Goal: Find specific page/section: Find specific page/section

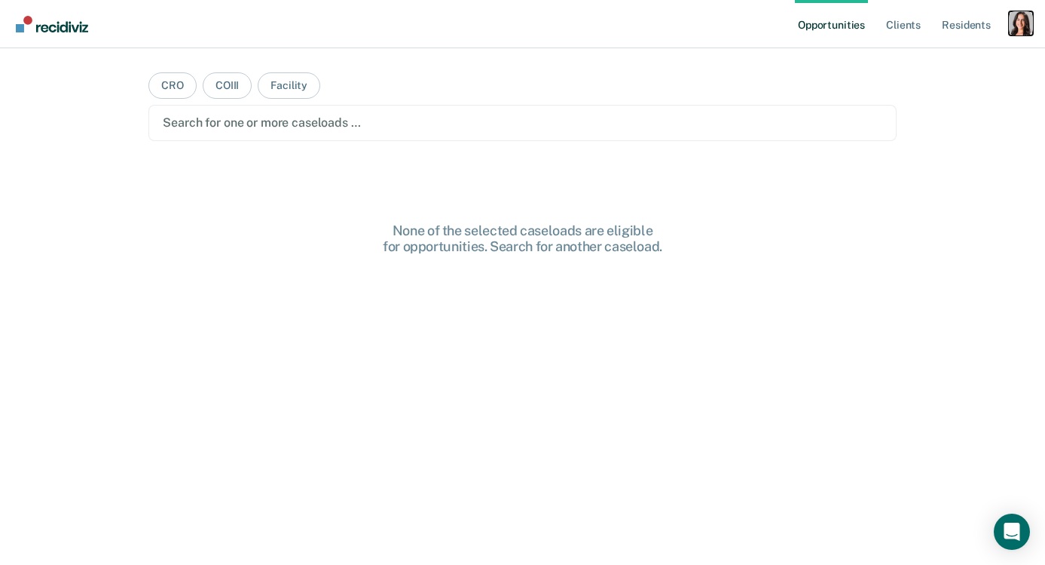
click at [1033, 17] on div "Profile dropdown button" at bounding box center [1021, 23] width 24 height 24
click at [922, 63] on link "Profile" at bounding box center [960, 61] width 121 height 13
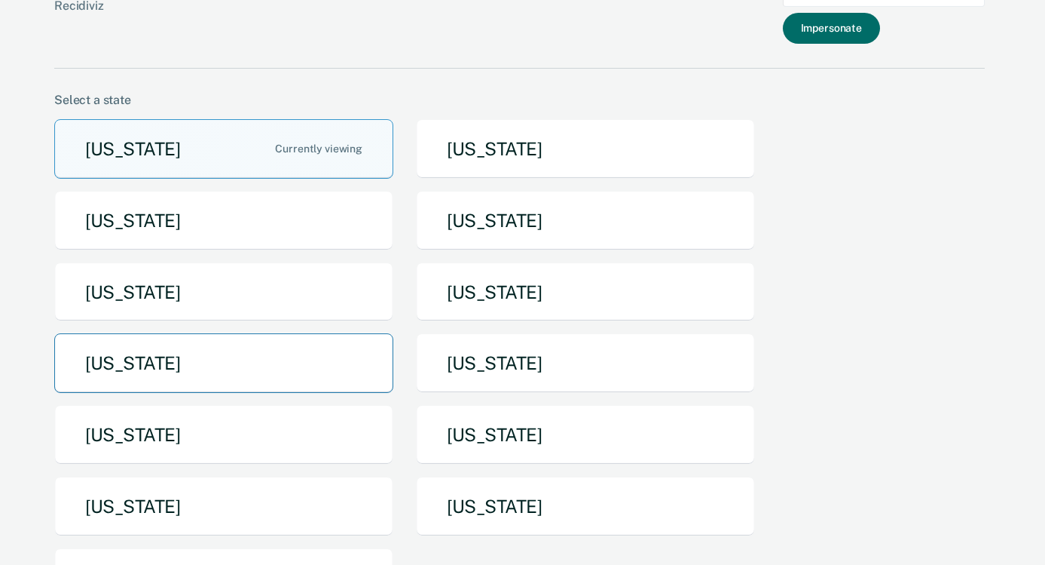
scroll to position [60, 0]
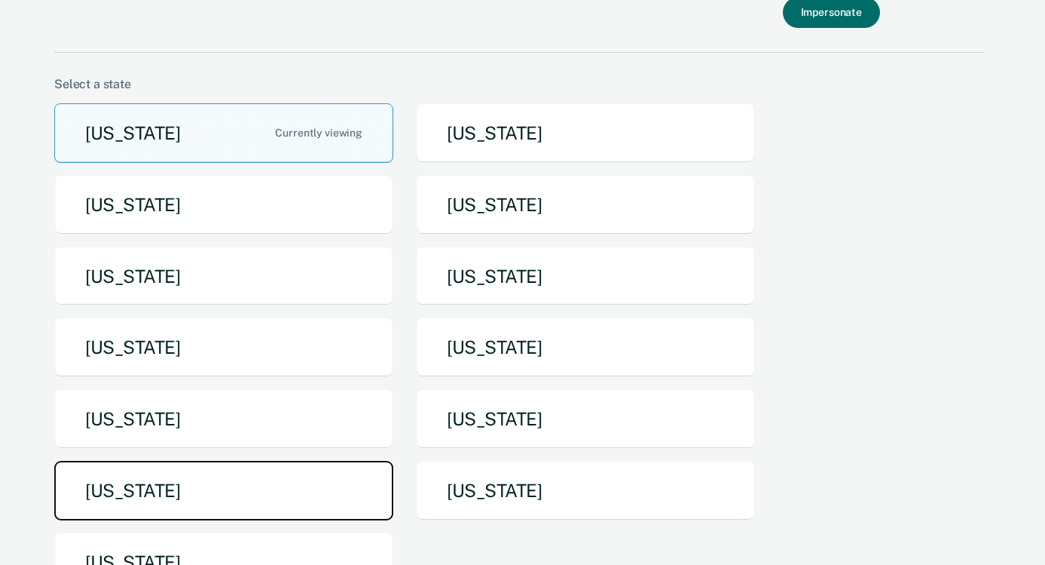
click at [268, 496] on button "[US_STATE]" at bounding box center [223, 491] width 339 height 60
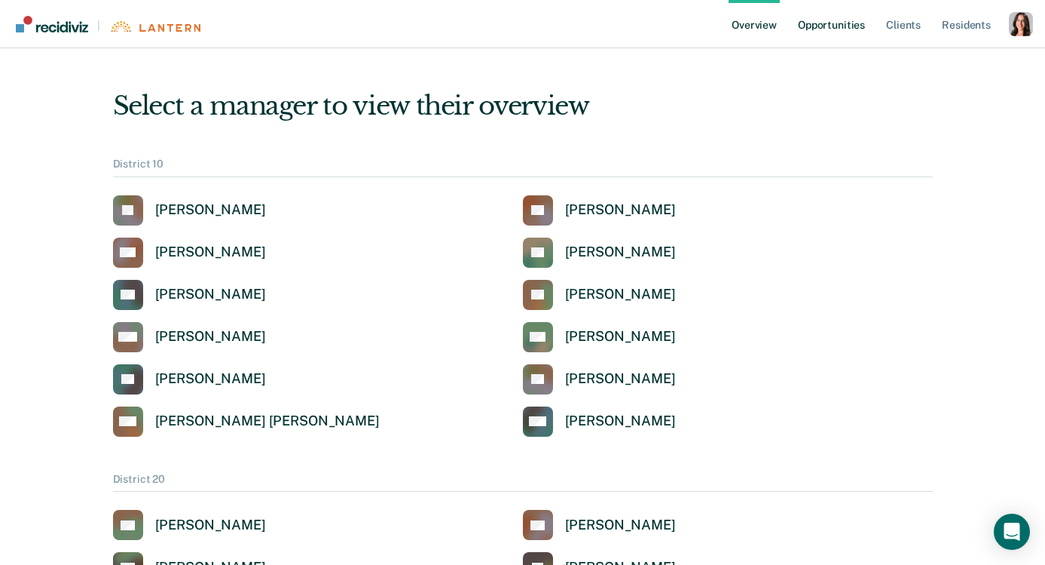
click at [811, 29] on link "Opportunities" at bounding box center [831, 24] width 73 height 48
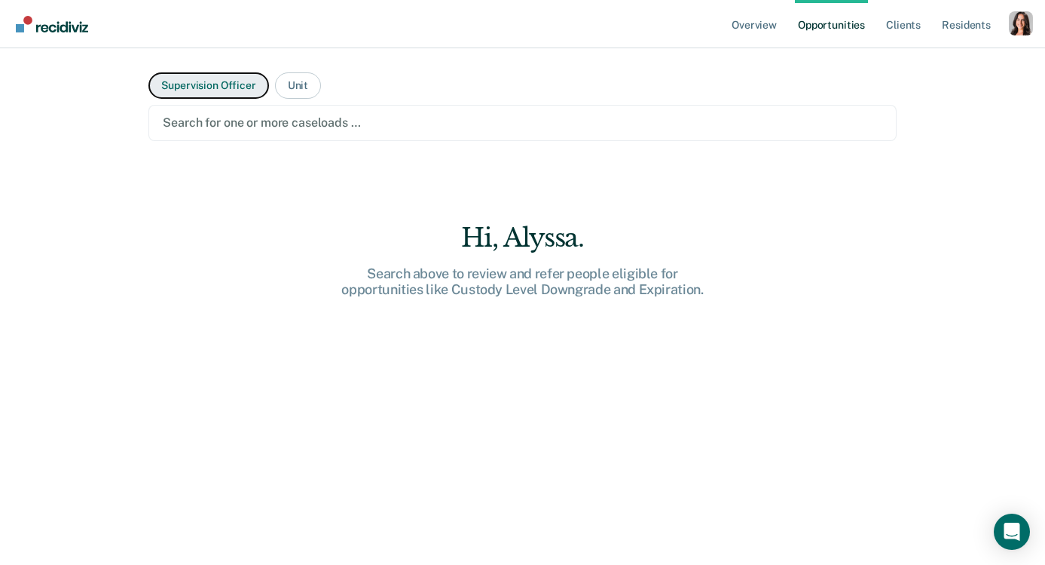
click at [233, 82] on button "Supervision Officer" at bounding box center [208, 85] width 120 height 26
click at [245, 81] on button "Supervision Officer" at bounding box center [208, 85] width 120 height 26
click at [292, 85] on button "Unit" at bounding box center [298, 85] width 46 height 26
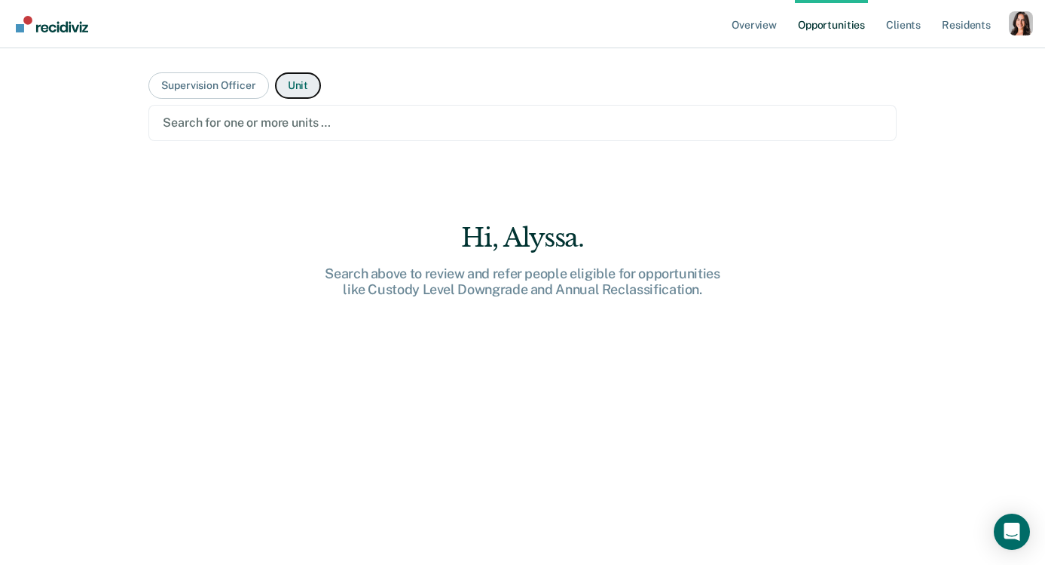
click at [292, 85] on button "Unit" at bounding box center [298, 85] width 46 height 26
click at [290, 130] on div at bounding box center [522, 122] width 719 height 17
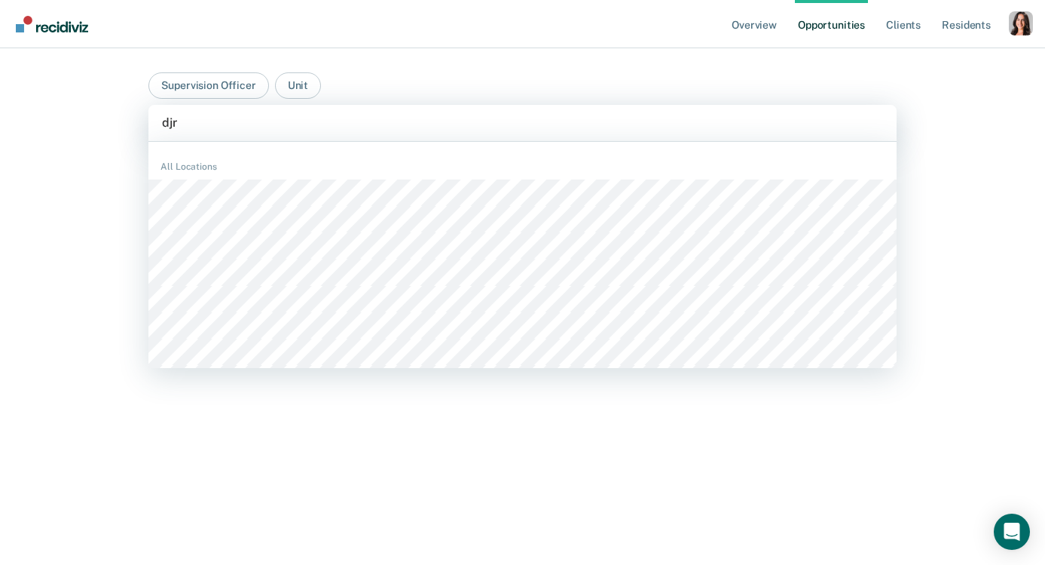
type input "djrc"
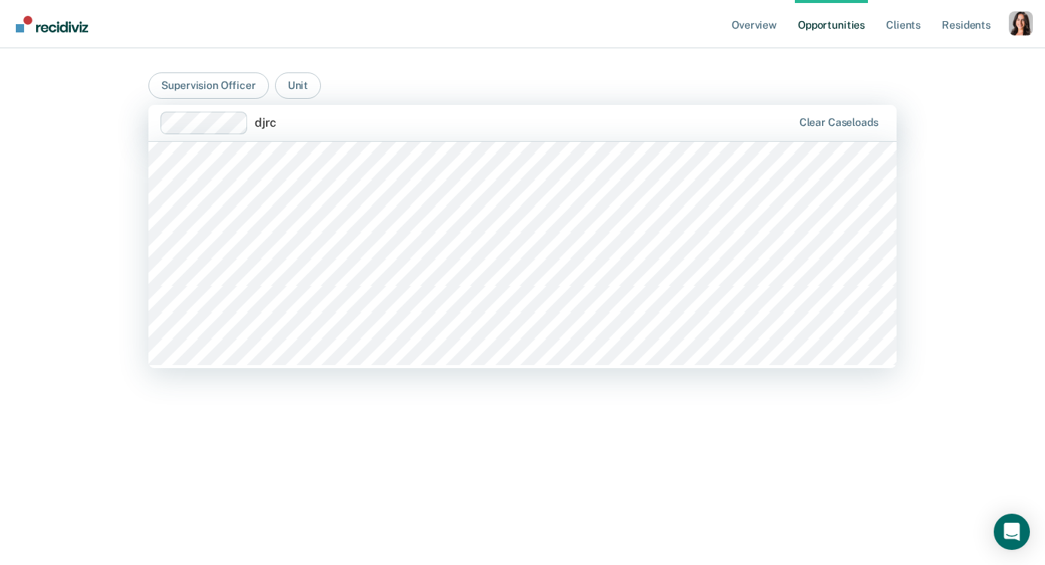
scroll to position [274, 0]
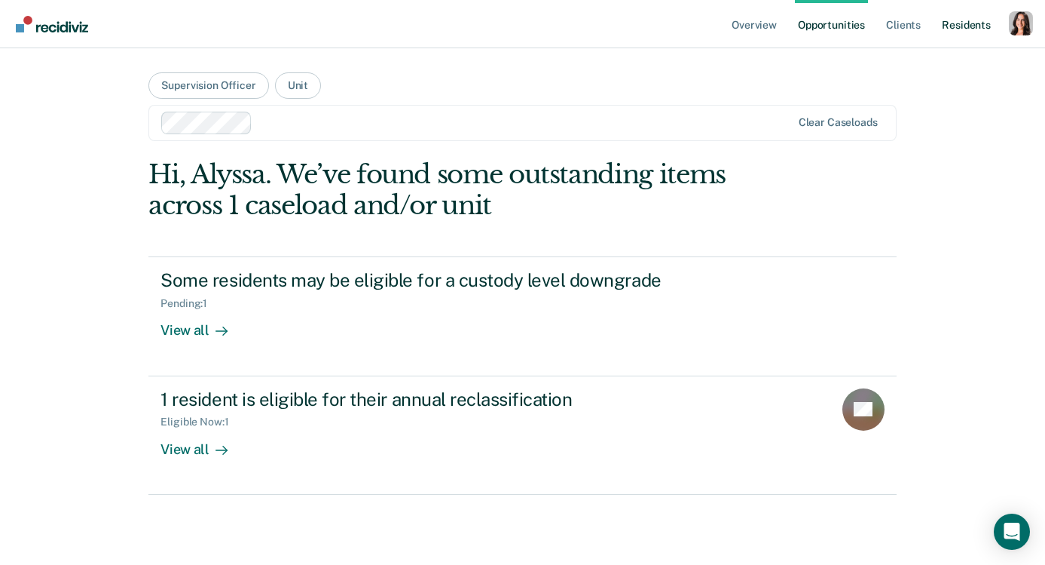
click at [941, 29] on link "Resident s" at bounding box center [966, 24] width 55 height 48
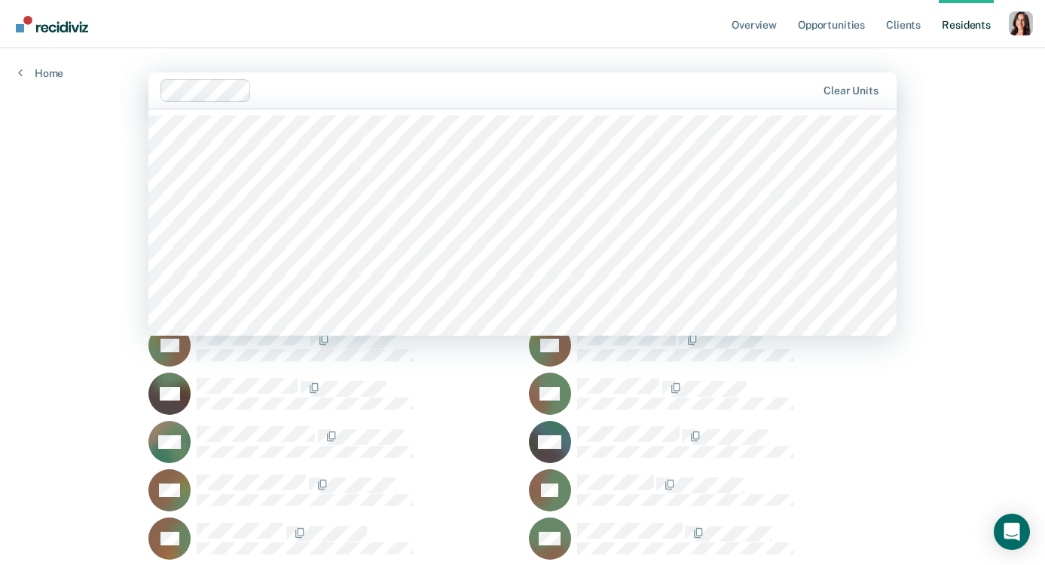
click at [395, 88] on div at bounding box center [537, 89] width 558 height 17
type input "djr"
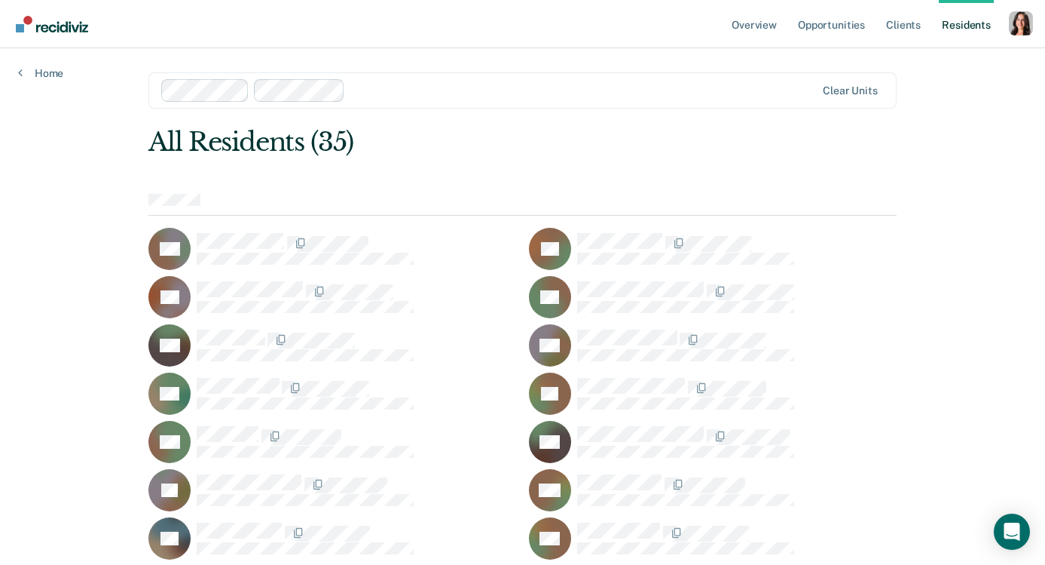
click at [396, 92] on div at bounding box center [583, 89] width 464 height 17
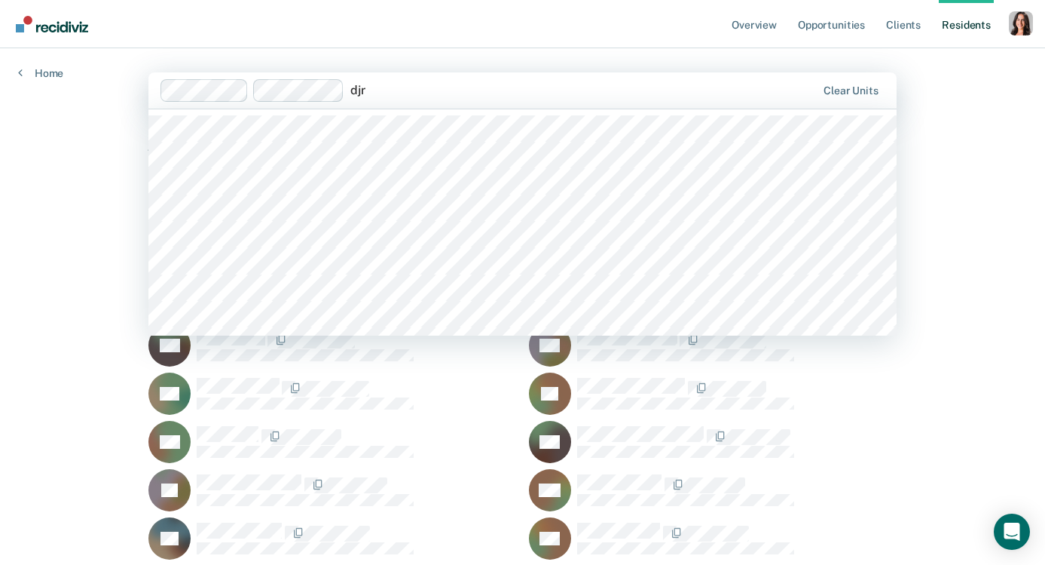
type input "djrc"
click at [497, 97] on div at bounding box center [630, 89] width 371 height 17
type input "djrc"
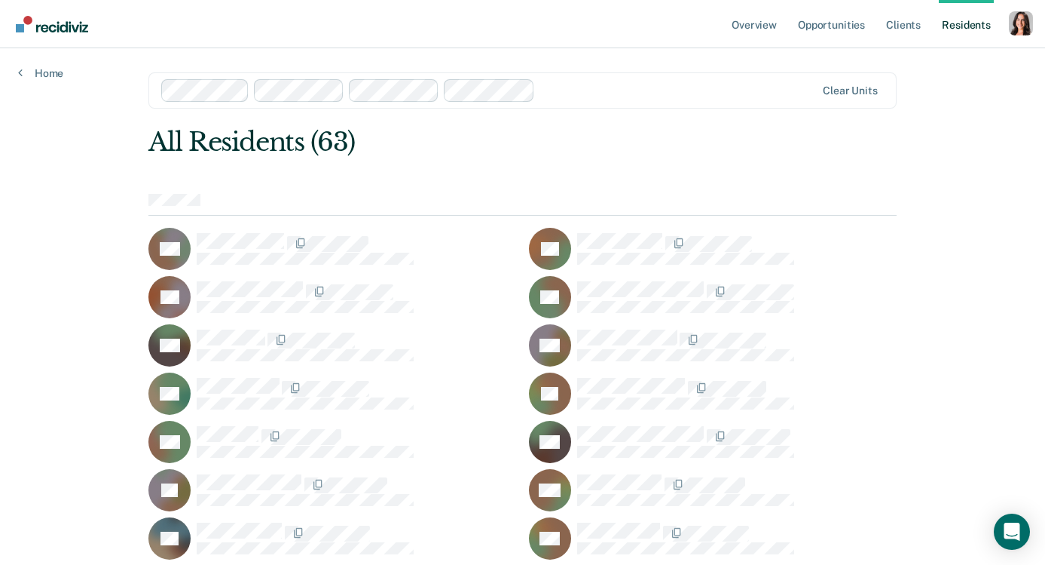
click at [563, 92] on div at bounding box center [678, 89] width 274 height 17
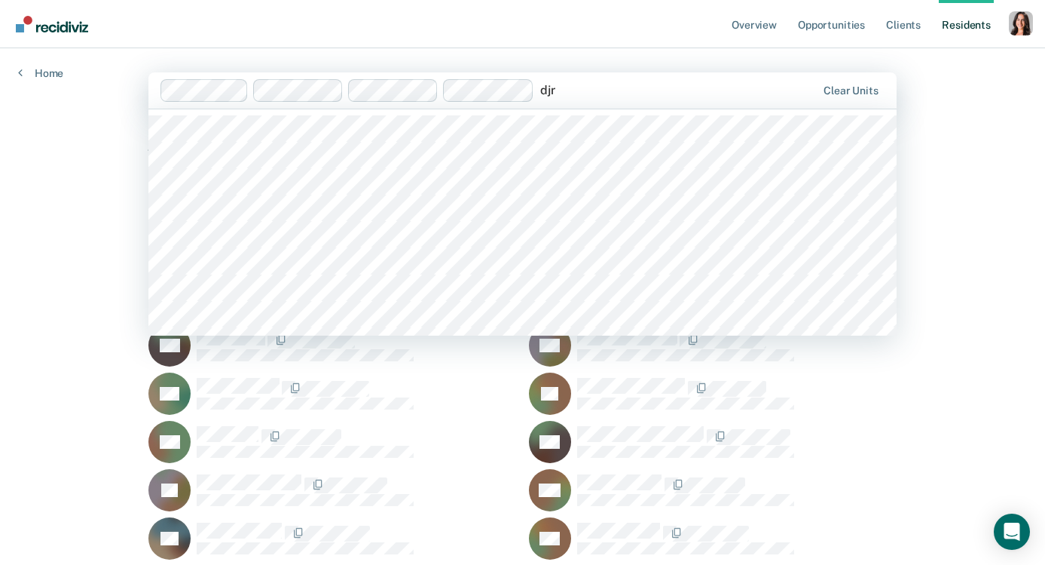
type input "djrc"
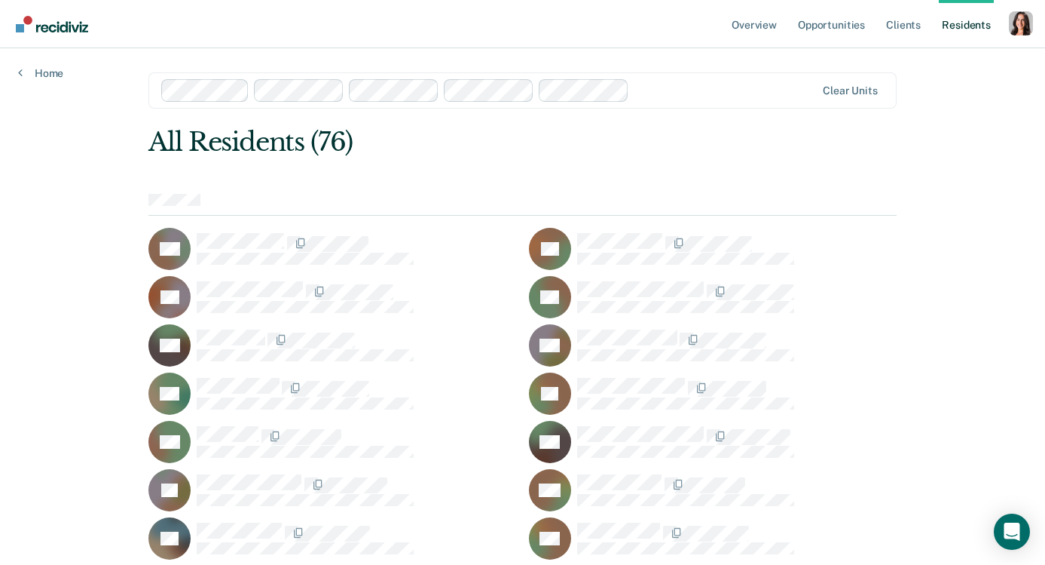
click at [650, 97] on div at bounding box center [725, 89] width 180 height 17
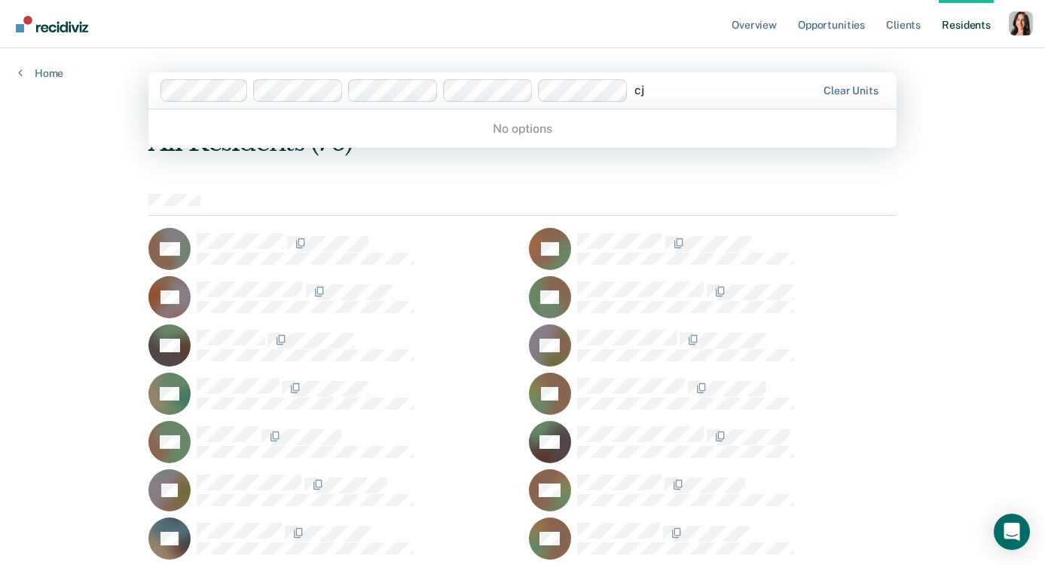
type input "c"
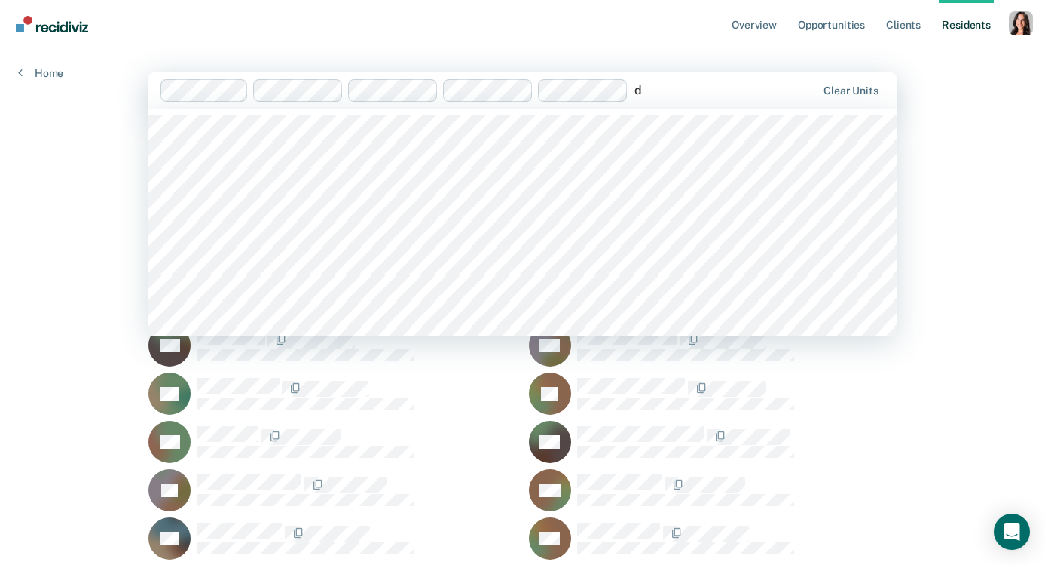
type input "dj"
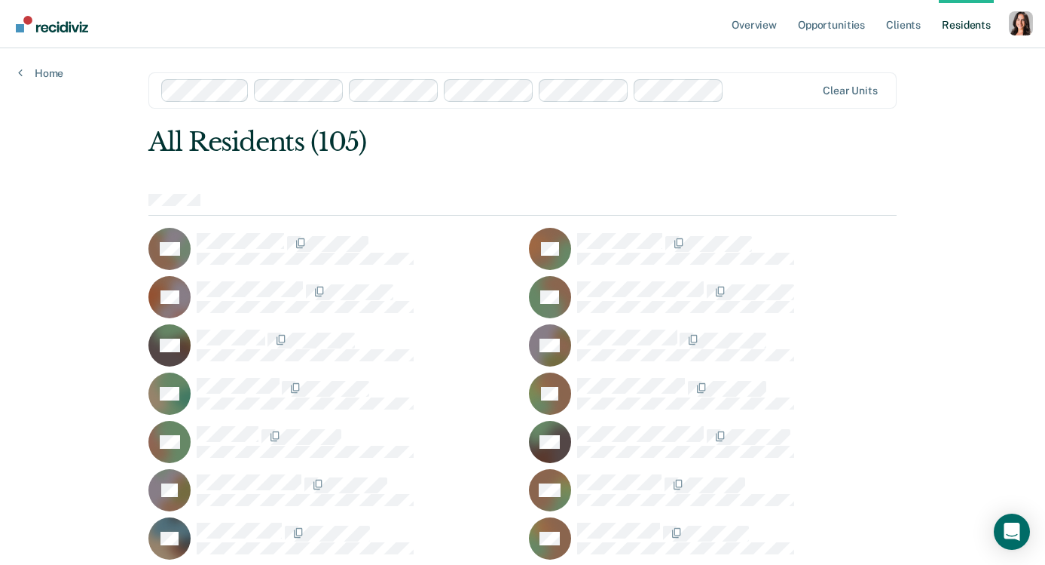
click at [739, 91] on div at bounding box center [772, 89] width 85 height 17
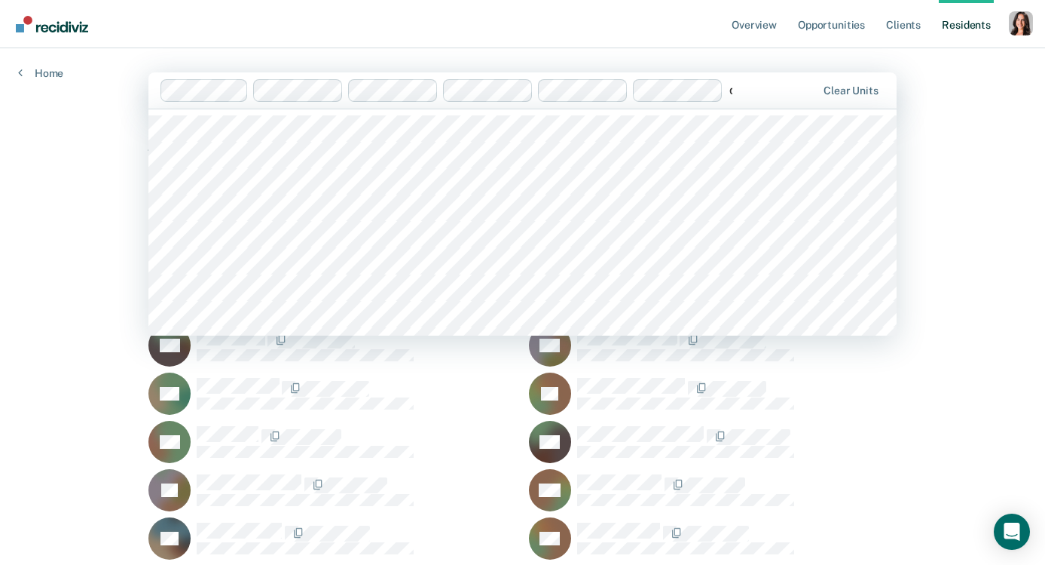
type input "dj"
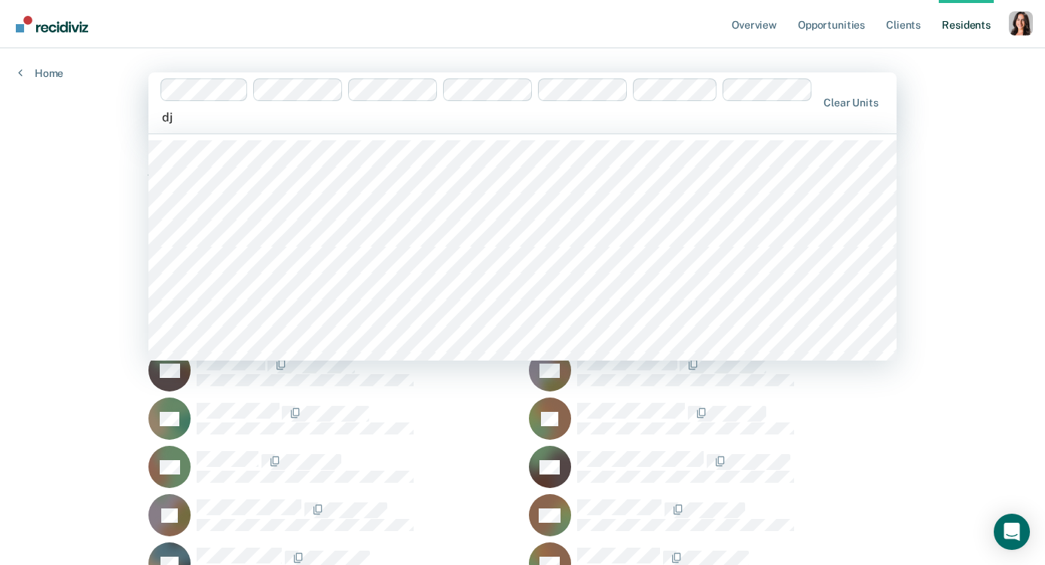
type input "djr"
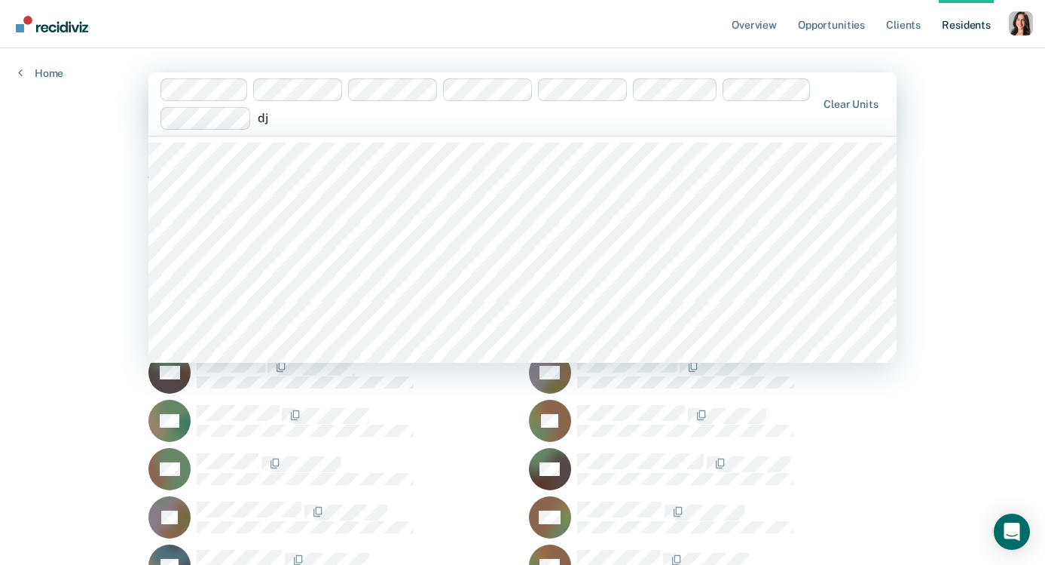
type input "djr"
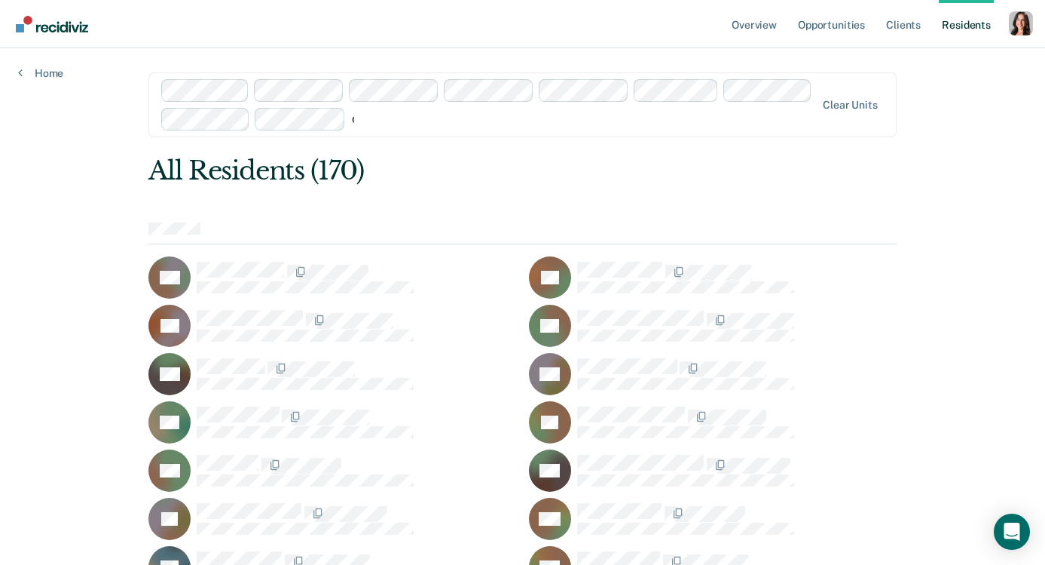
type input "djr"
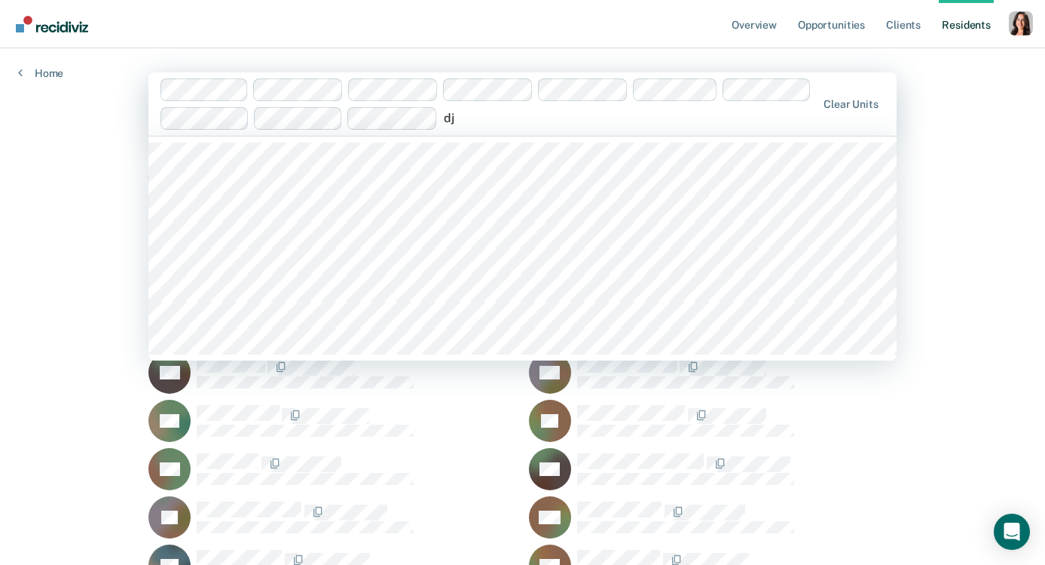
type input "djr"
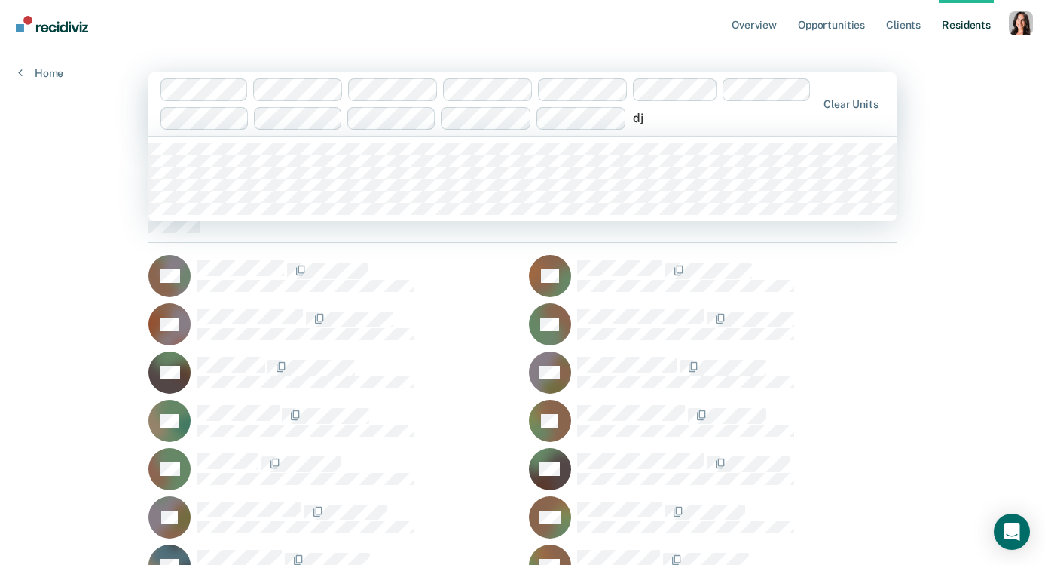
type input "djr"
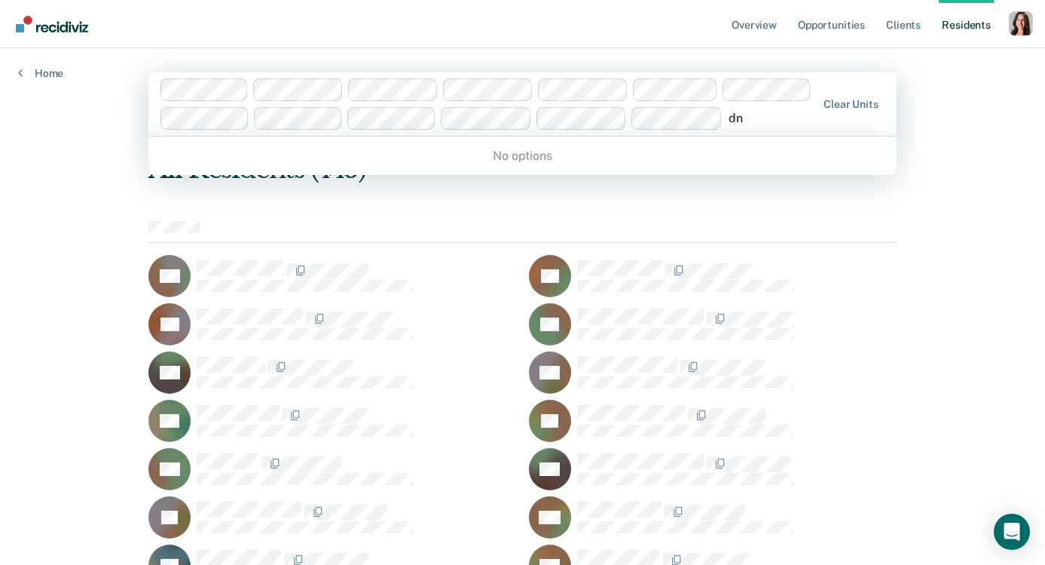
type input "d"
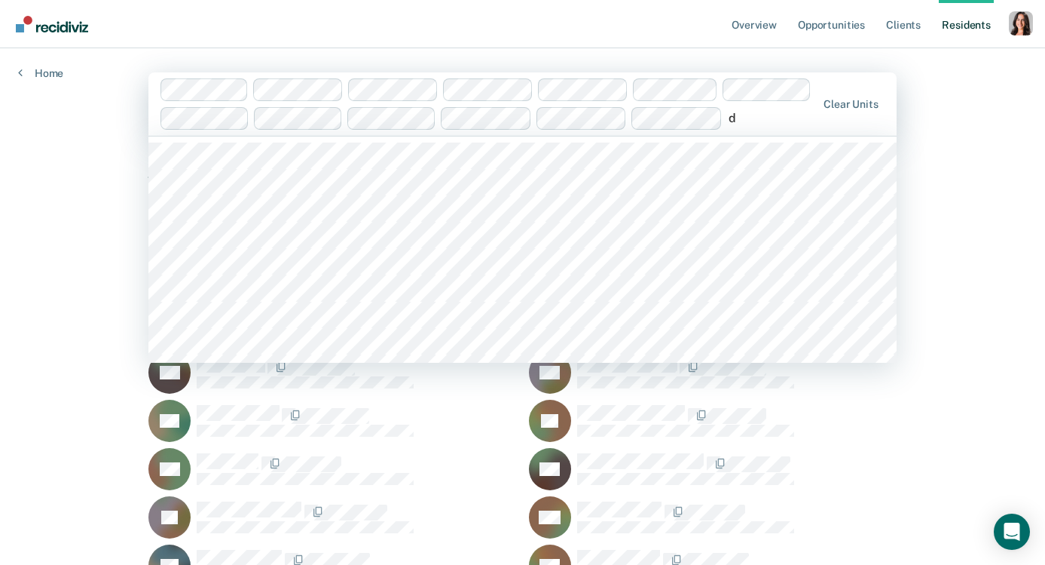
type input "dj"
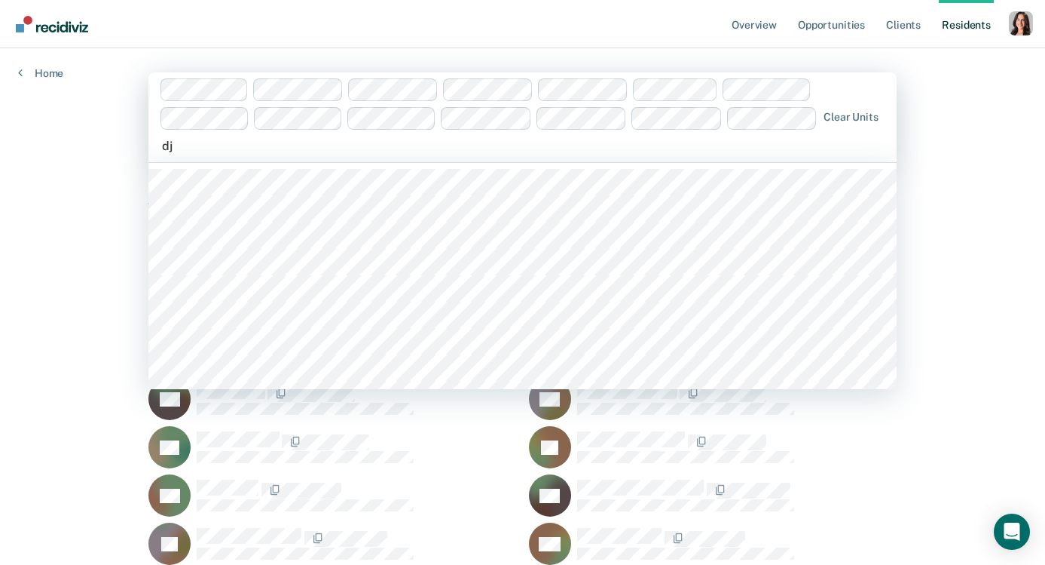
type input "djr"
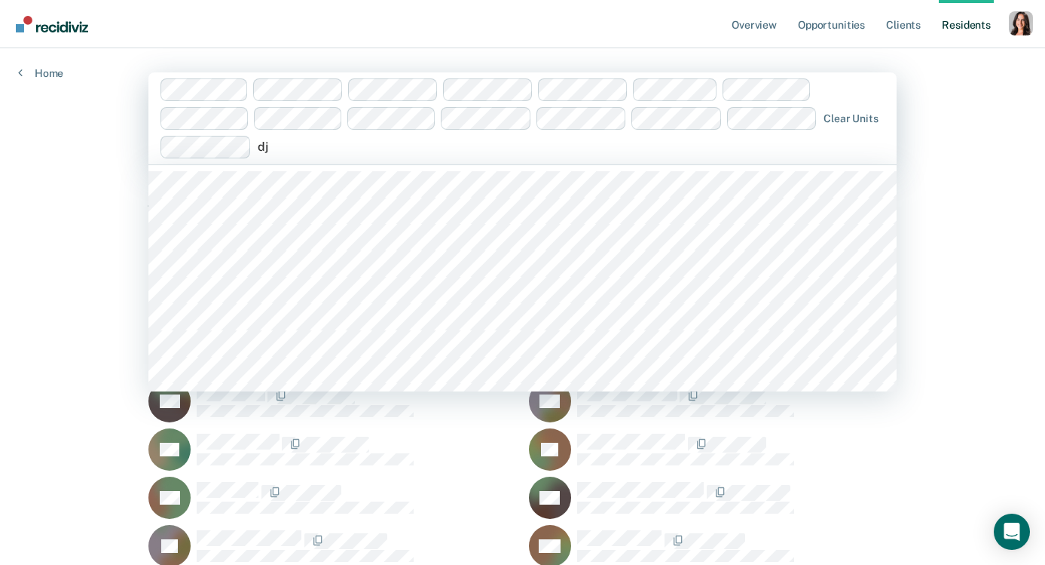
type input "djr"
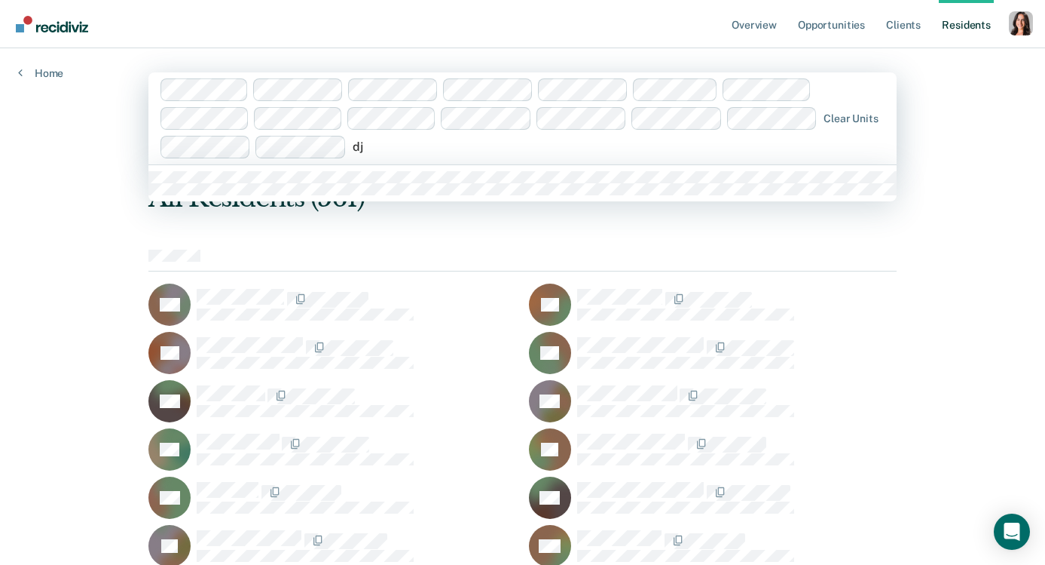
type input "djr"
type input "djrc"
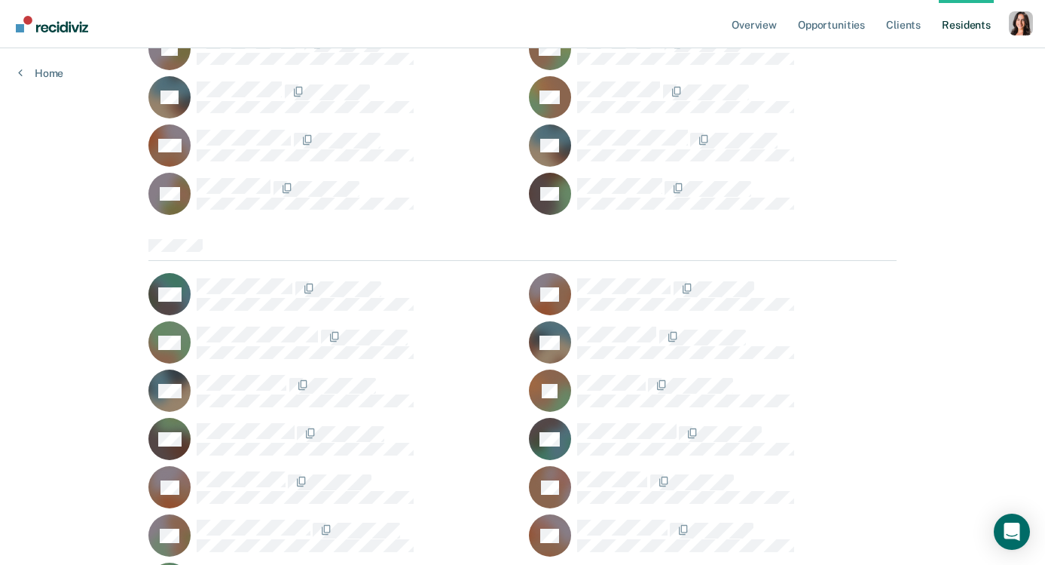
scroll to position [7166, 0]
